Goal: Information Seeking & Learning: Learn about a topic

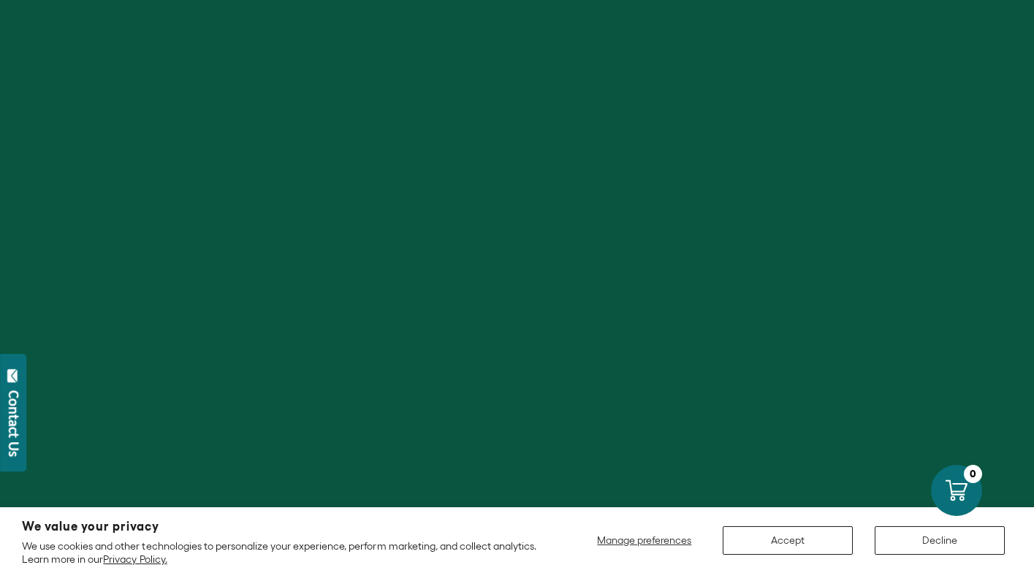
click at [525, 241] on div at bounding box center [517, 286] width 1034 height 573
click at [782, 540] on button "Accept" at bounding box center [788, 540] width 130 height 29
click at [781, 529] on button "Accept" at bounding box center [788, 540] width 130 height 29
click at [780, 533] on button "Accept" at bounding box center [788, 540] width 130 height 29
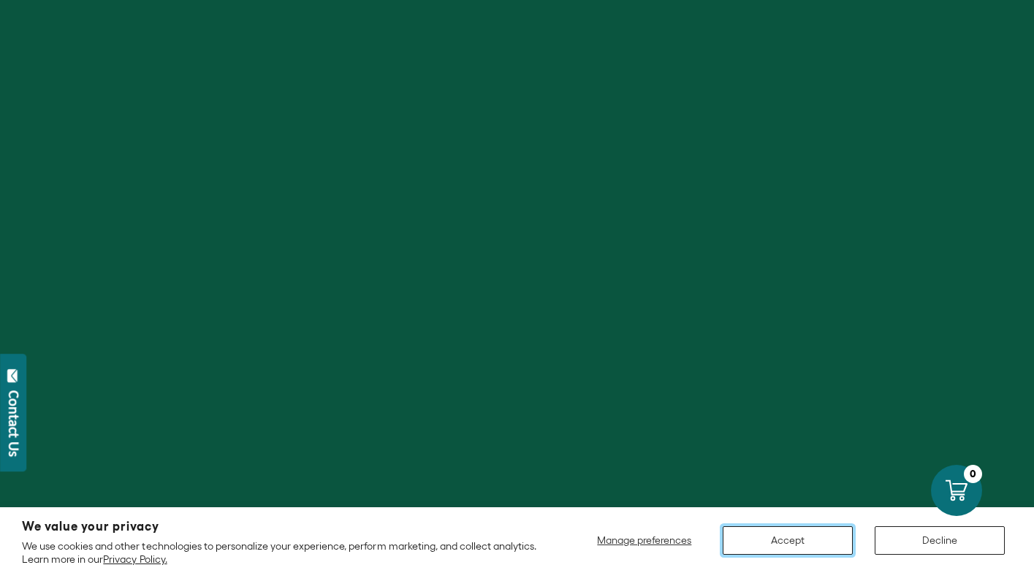
click at [785, 539] on button "Accept" at bounding box center [788, 540] width 130 height 29
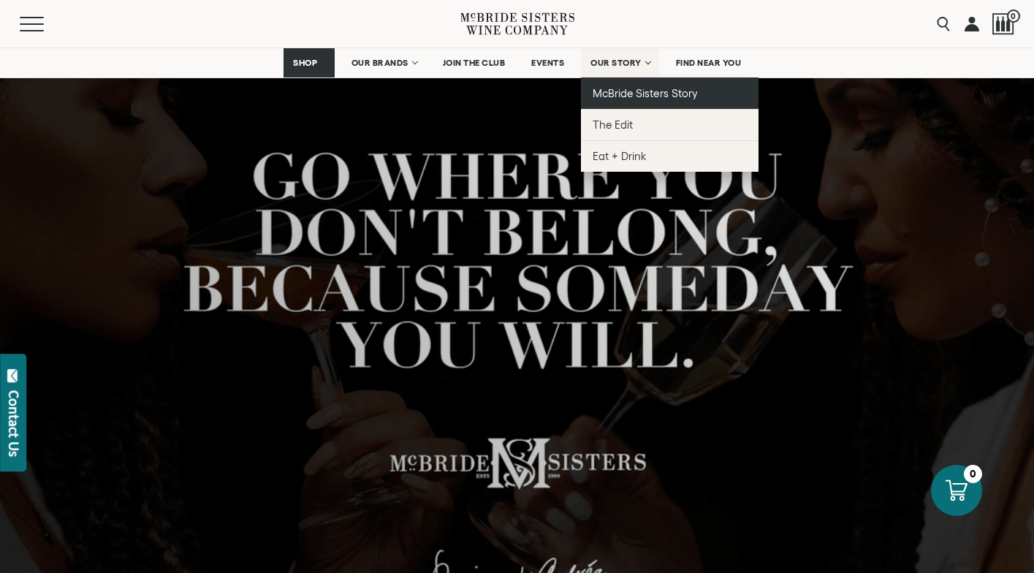
click at [621, 88] on span "McBride Sisters Story" at bounding box center [645, 93] width 105 height 12
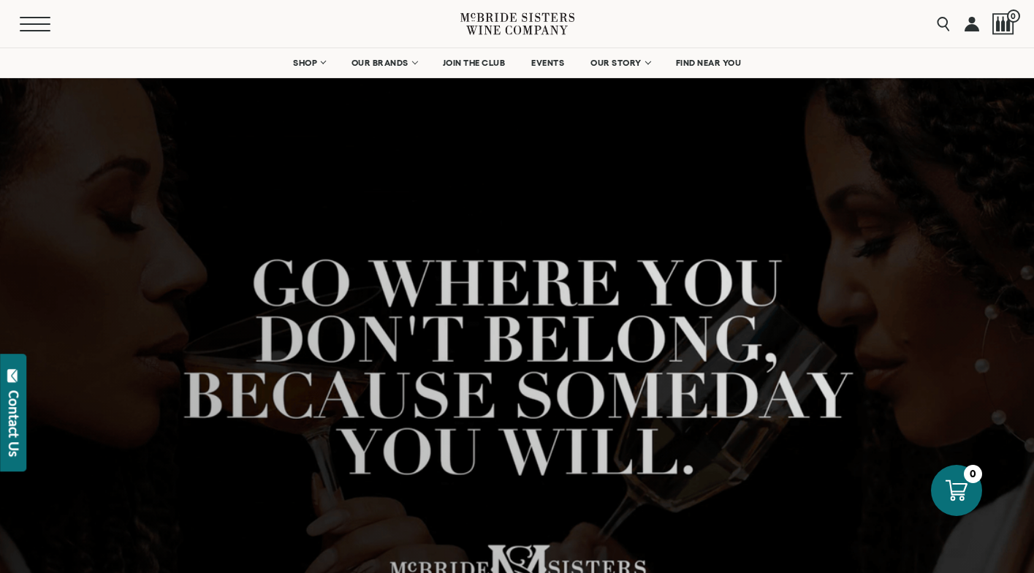
click at [31, 26] on button "Menu" at bounding box center [46, 24] width 53 height 15
